Goal: Obtain resource: Download file/media

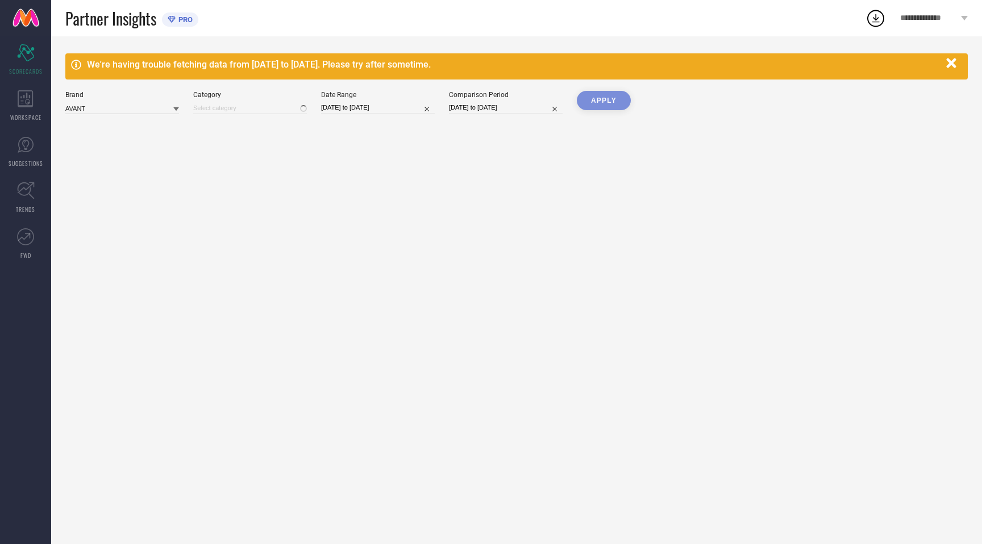
type input "All"
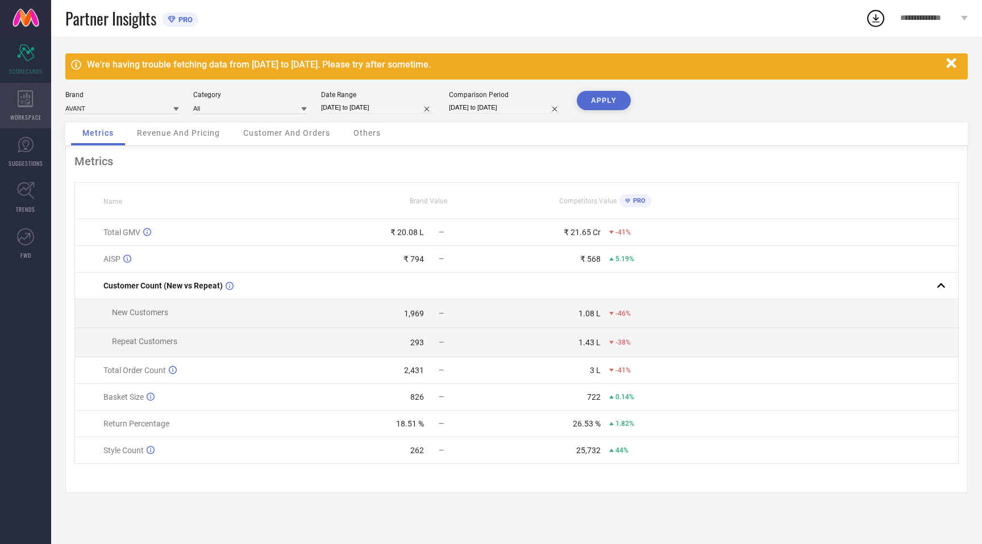
click at [20, 102] on icon at bounding box center [26, 98] width 16 height 17
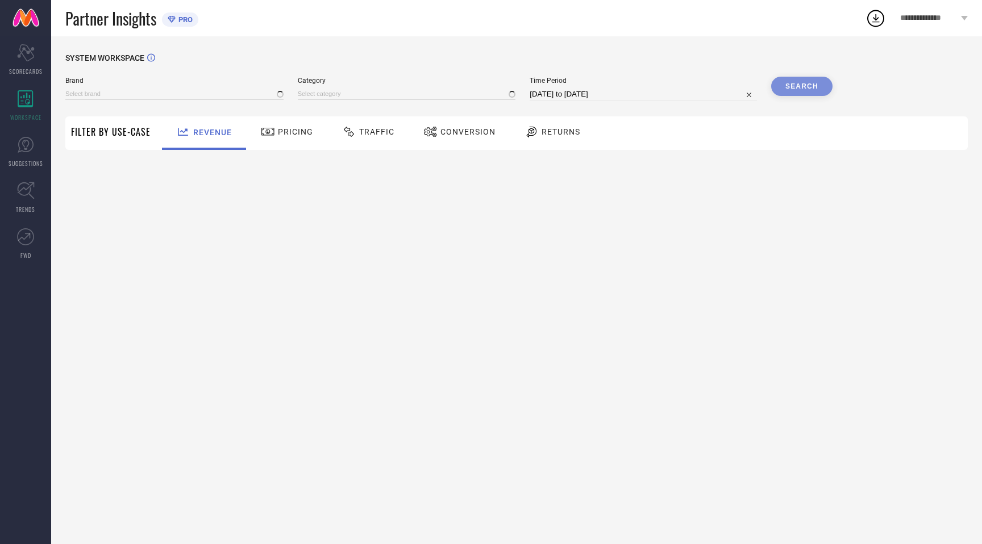
type input "AVANT"
type input "All"
click at [384, 129] on span "Traffic" at bounding box center [376, 131] width 35 height 9
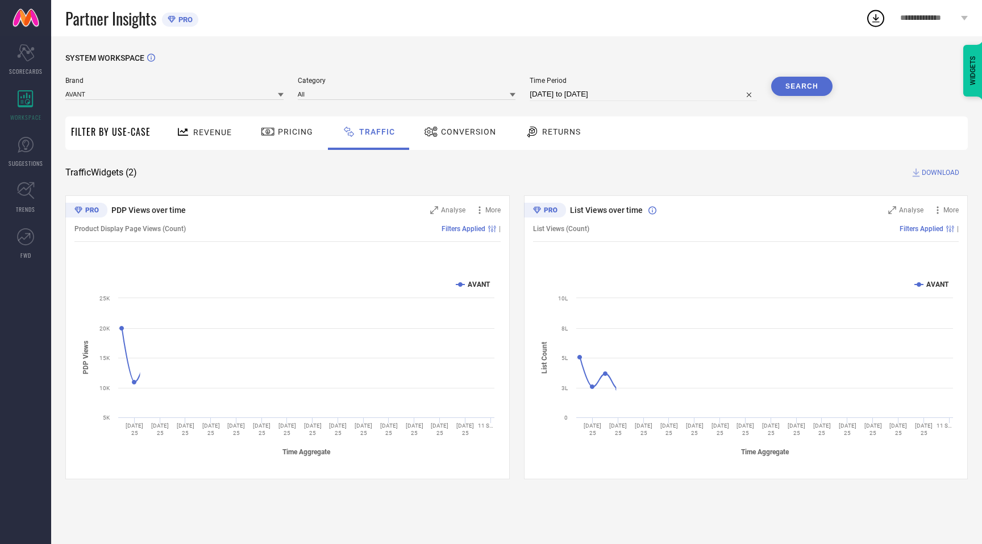
click at [164, 103] on div "Brand AVANT Category All Time Period [DATE] to [DATE] Search" at bounding box center [448, 94] width 767 height 34
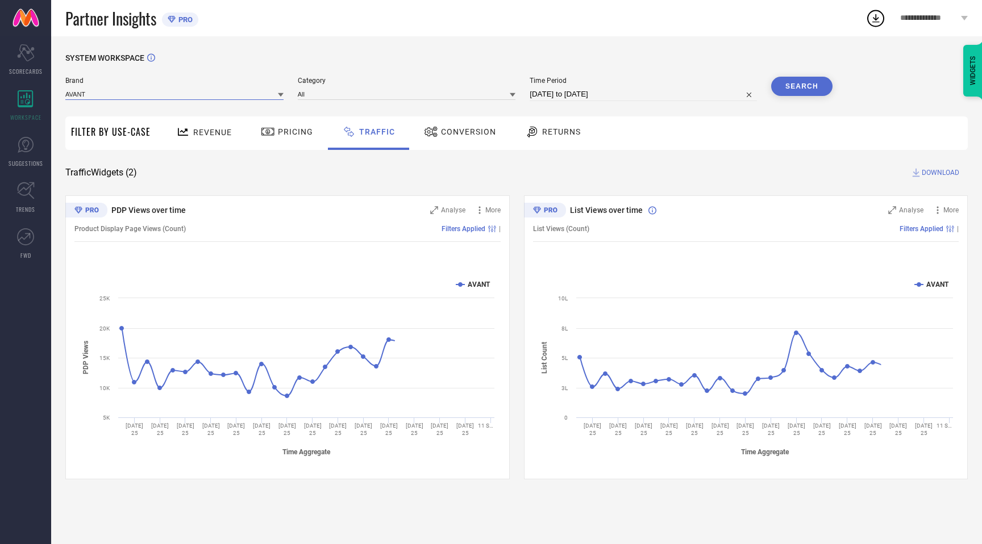
click at [161, 97] on input at bounding box center [174, 94] width 218 height 12
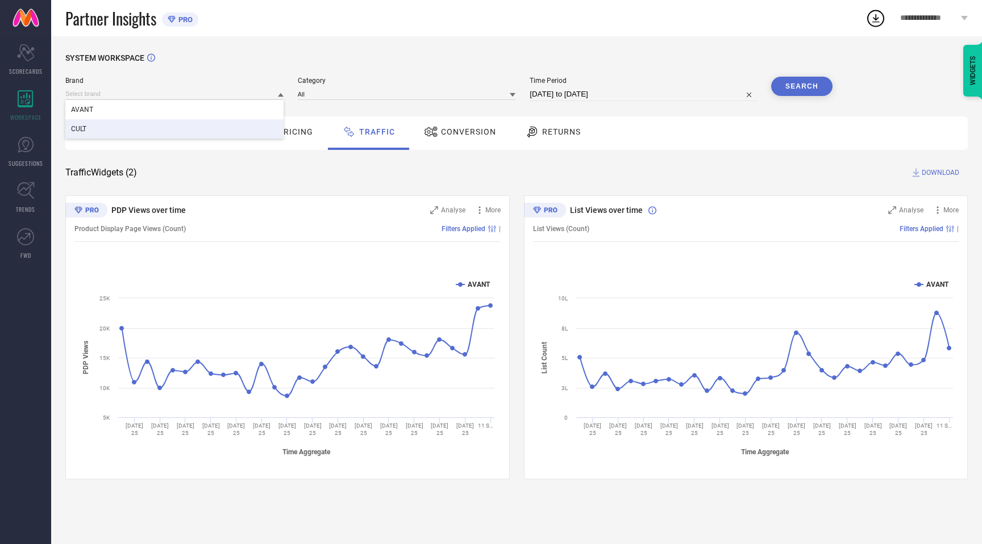
click at [124, 130] on div "CULT" at bounding box center [174, 128] width 218 height 19
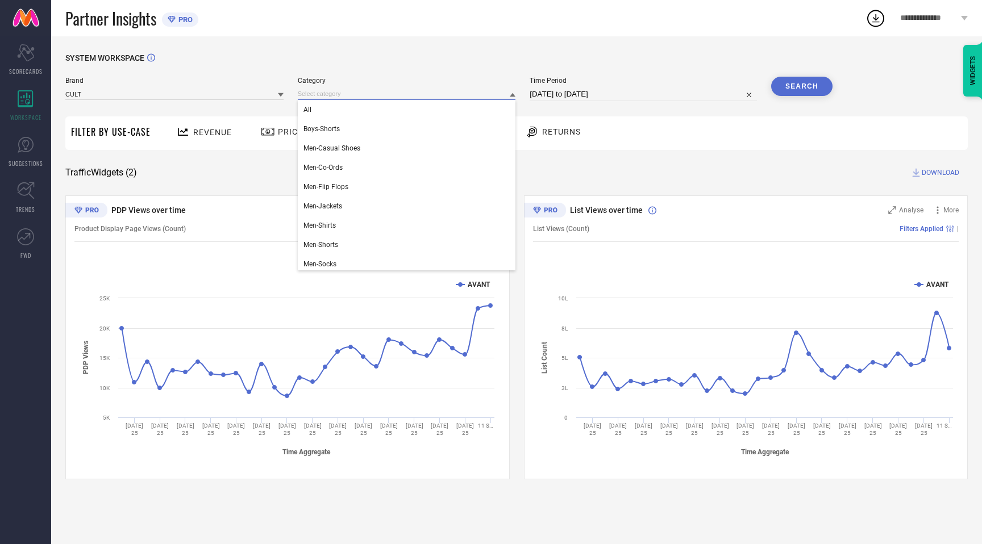
click at [393, 97] on input at bounding box center [407, 94] width 218 height 12
click at [326, 114] on div "All" at bounding box center [407, 109] width 218 height 19
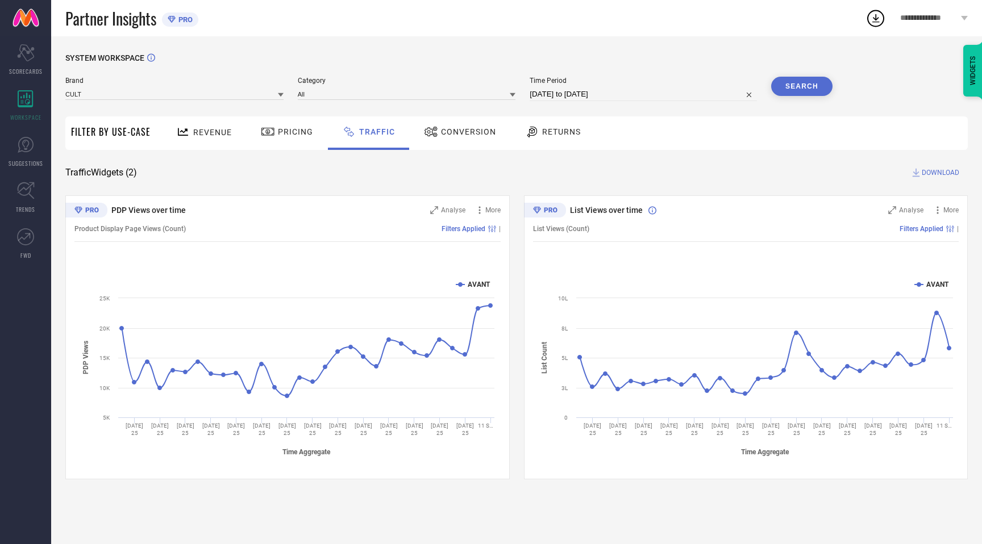
click at [581, 87] on div "Time Period [DATE] to [DATE]" at bounding box center [643, 89] width 227 height 24
select select "7"
select select "2025"
select select "8"
select select "2025"
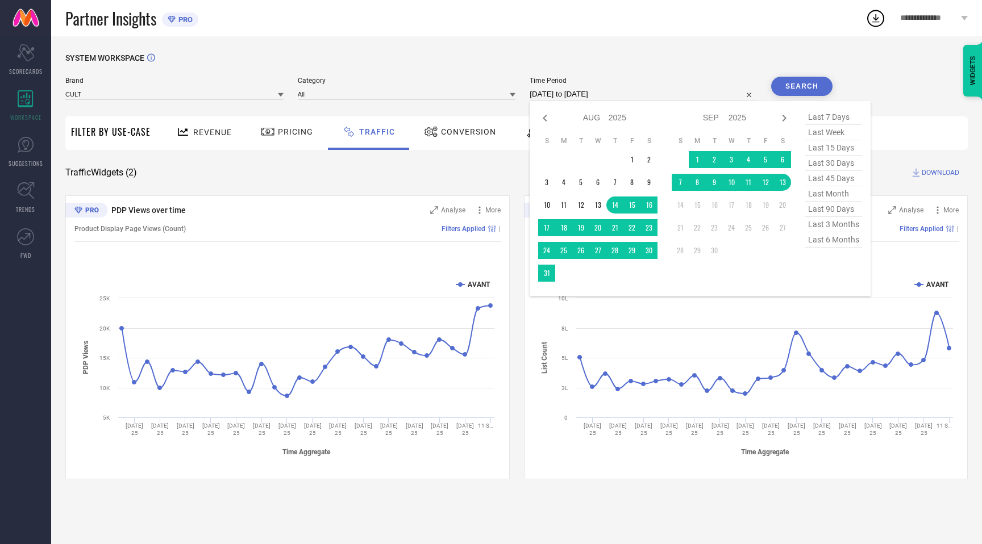
click at [568, 95] on input "[DATE] to [DATE]" at bounding box center [643, 94] width 227 height 14
click at [631, 230] on td "22" at bounding box center [631, 227] width 17 height 17
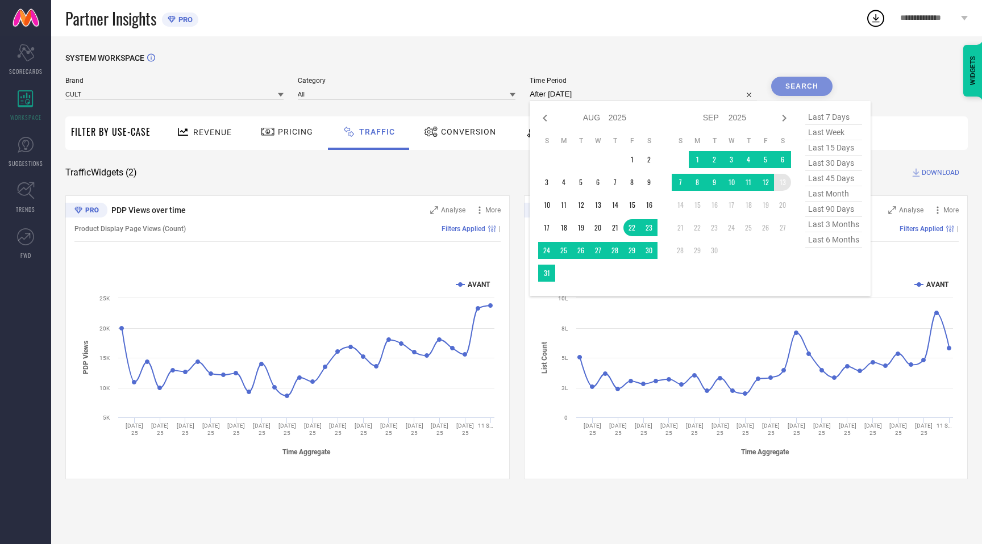
type input "[DATE] to [DATE]"
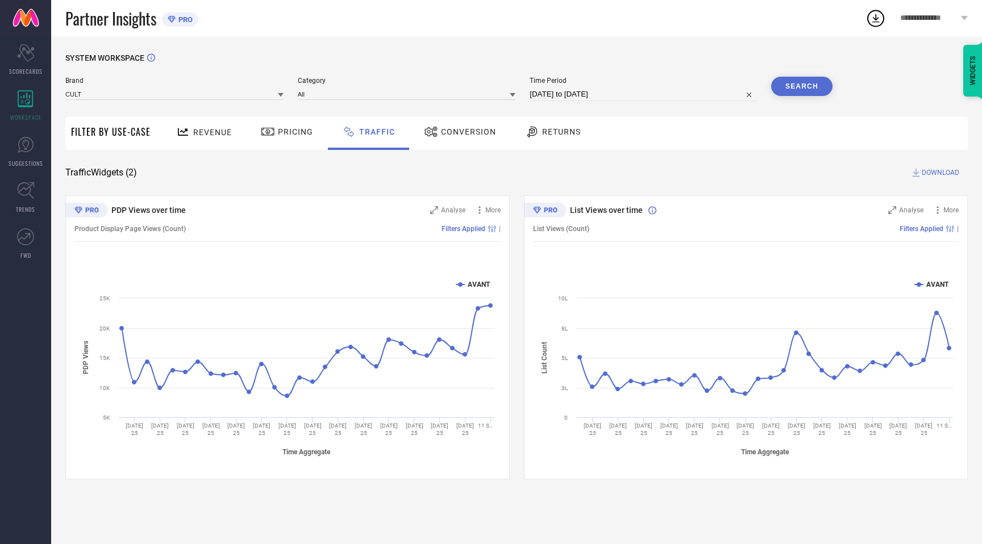
click at [826, 84] on button "Search" at bounding box center [801, 86] width 61 height 19
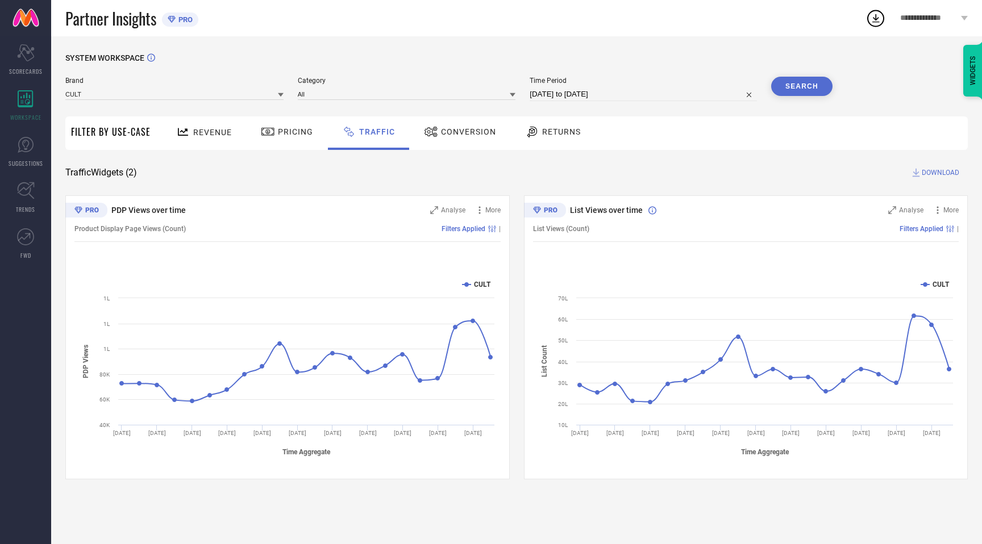
click at [945, 169] on span "DOWNLOAD" at bounding box center [940, 172] width 37 height 11
click at [874, 19] on icon at bounding box center [875, 18] width 7 height 9
